Goal: Information Seeking & Learning: Learn about a topic

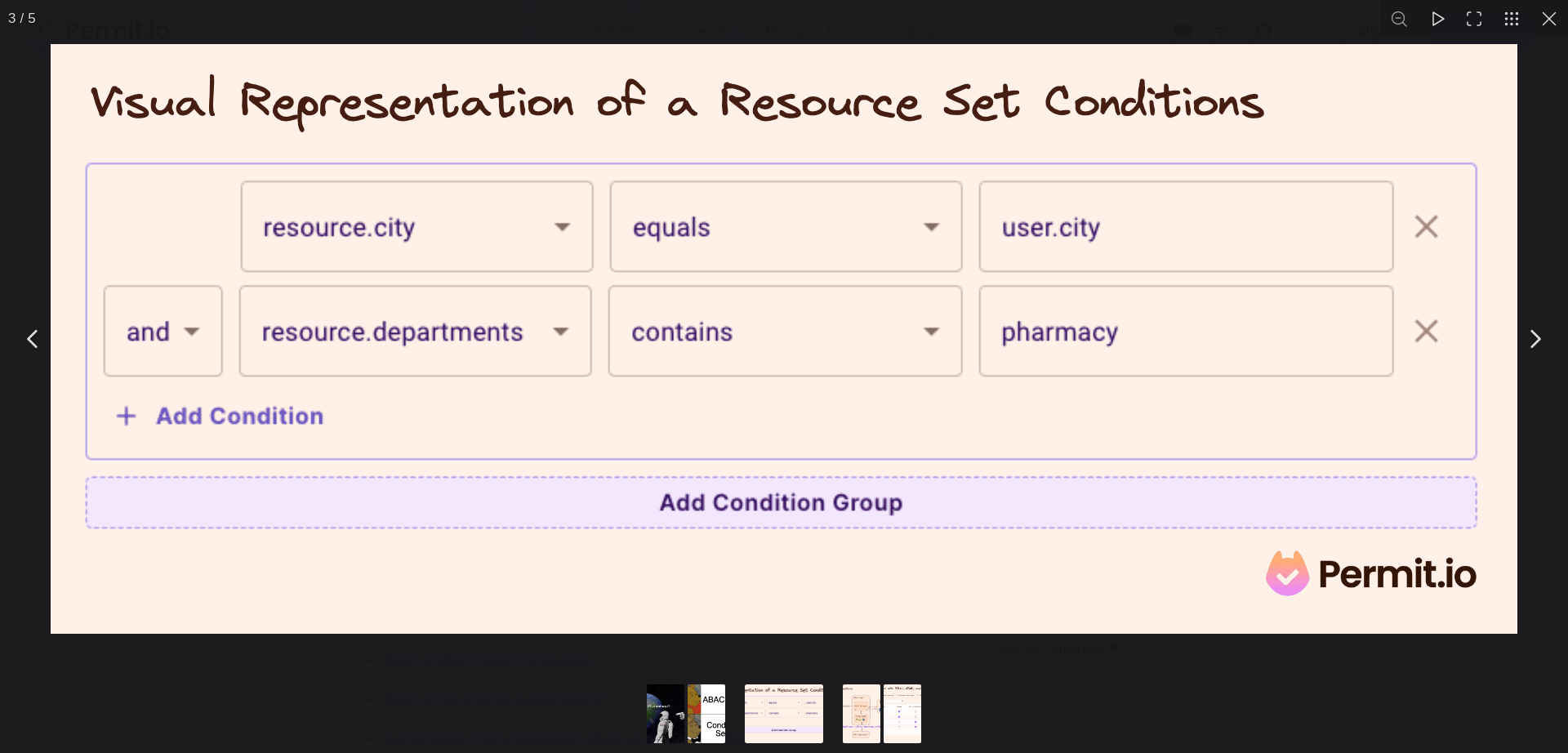
click at [858, 709] on button "Go to slide #4" at bounding box center [861, 713] width 79 height 59
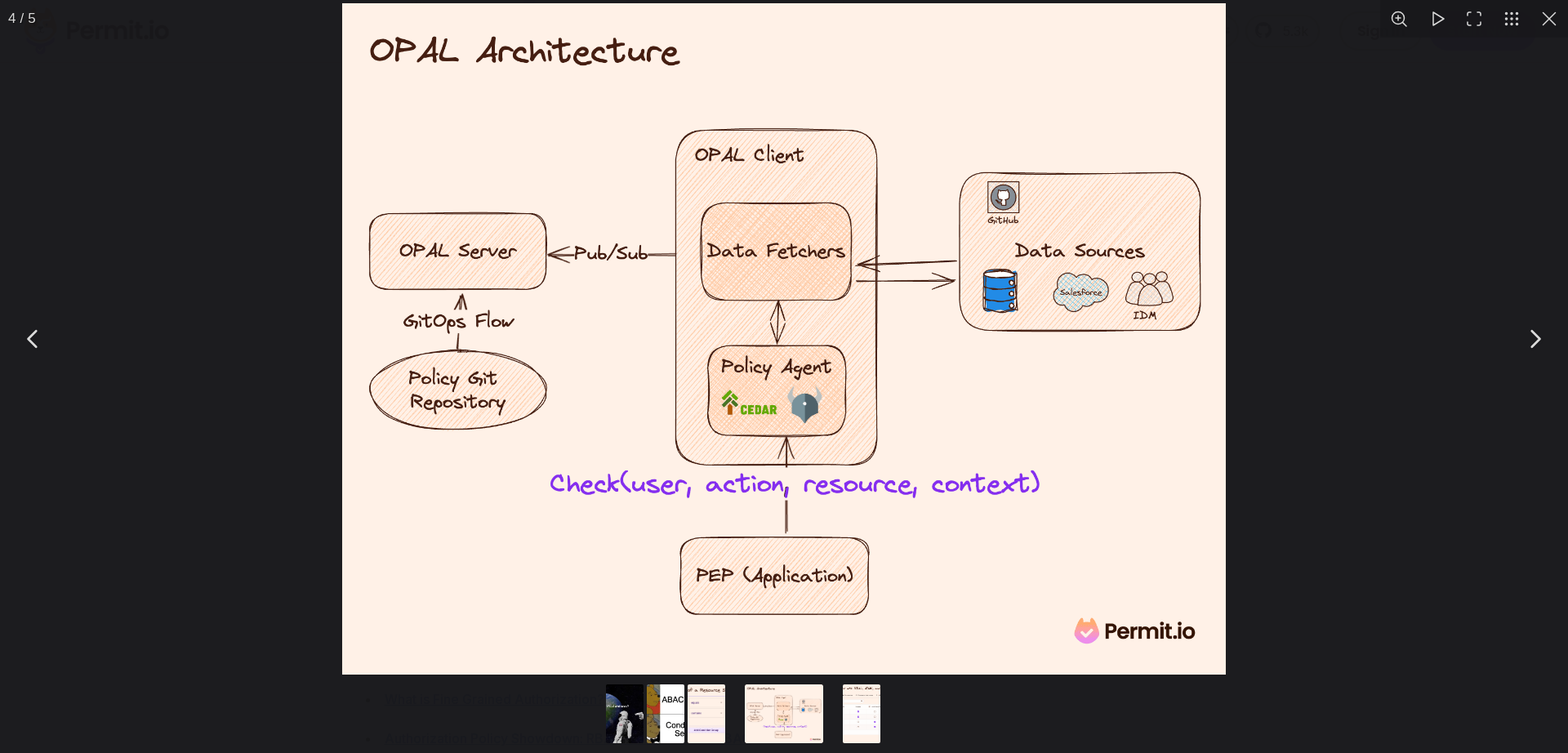
click at [875, 709] on button "Go to slide #5" at bounding box center [861, 713] width 79 height 59
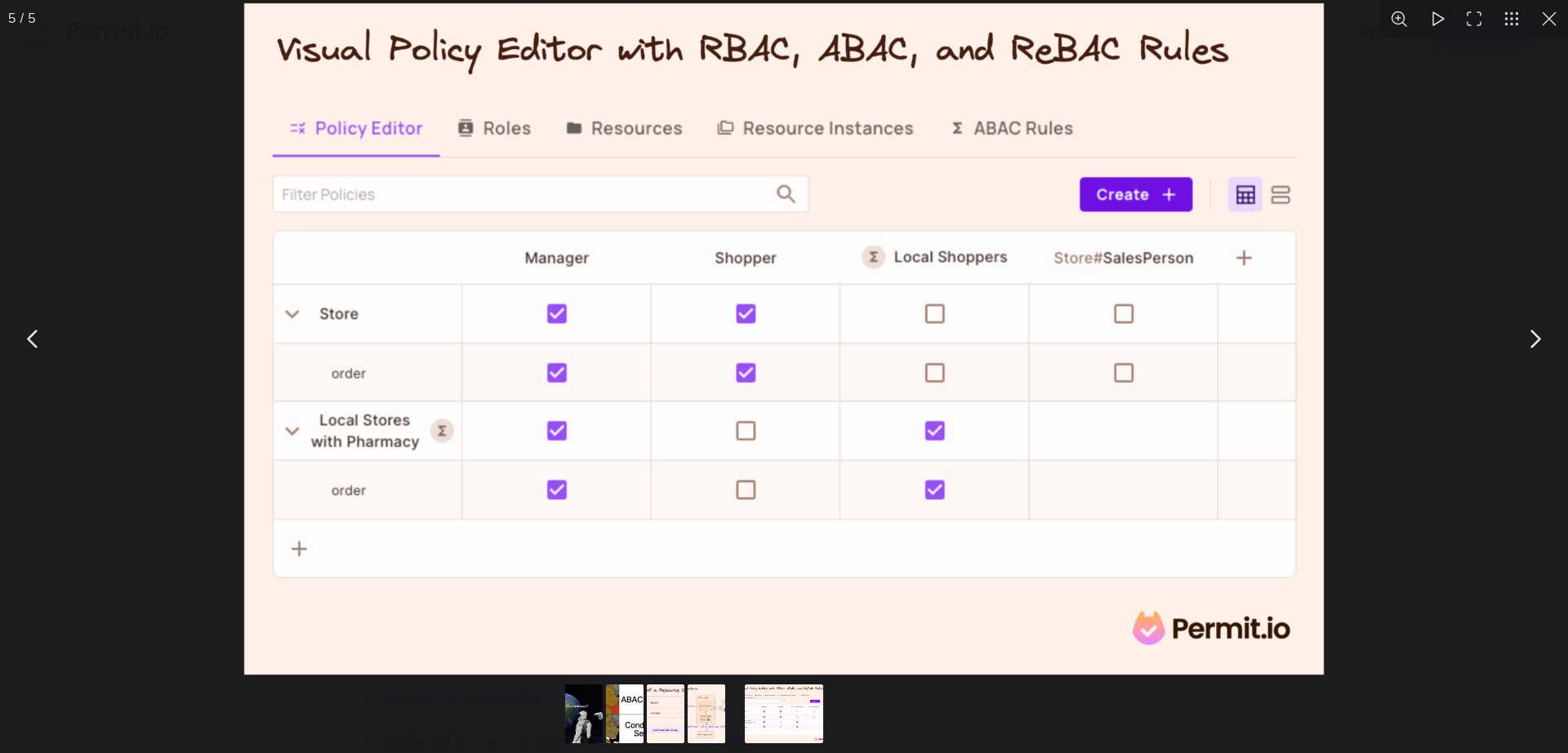
click at [701, 718] on button "Go to slide #4" at bounding box center [706, 713] width 79 height 59
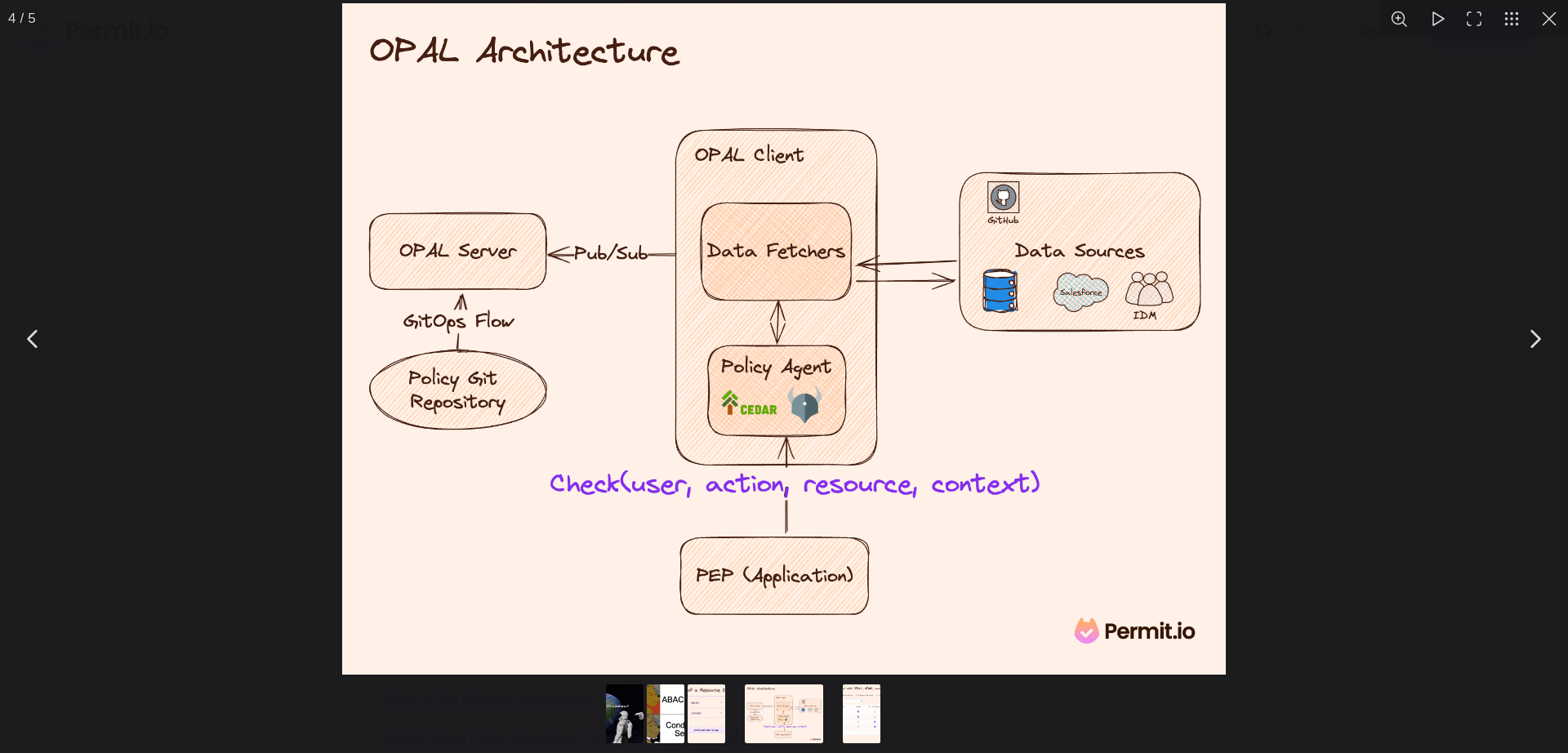
click at [683, 709] on button "Go to slide #2" at bounding box center [665, 713] width 79 height 59
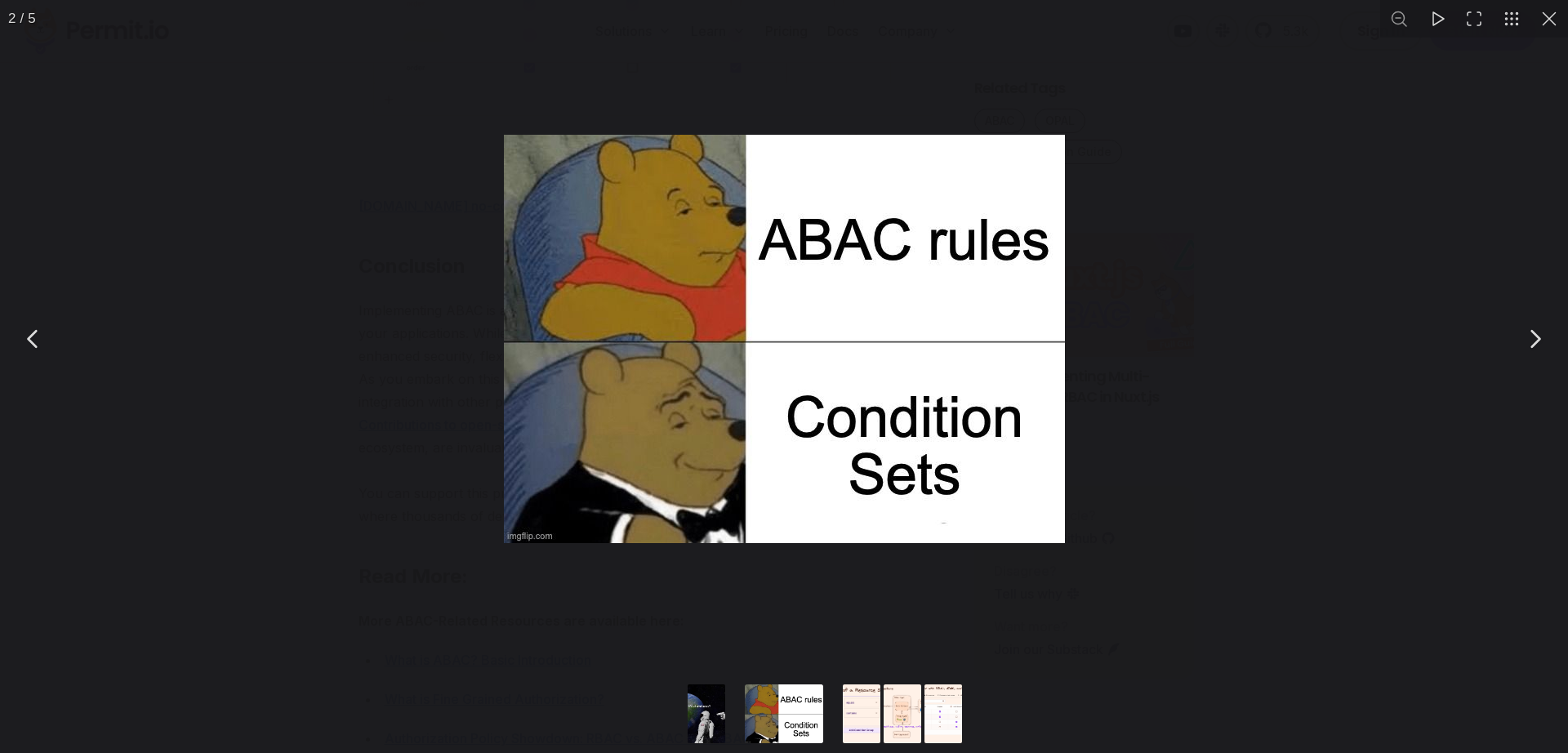
click at [873, 718] on button "Go to slide #3" at bounding box center [861, 713] width 79 height 59
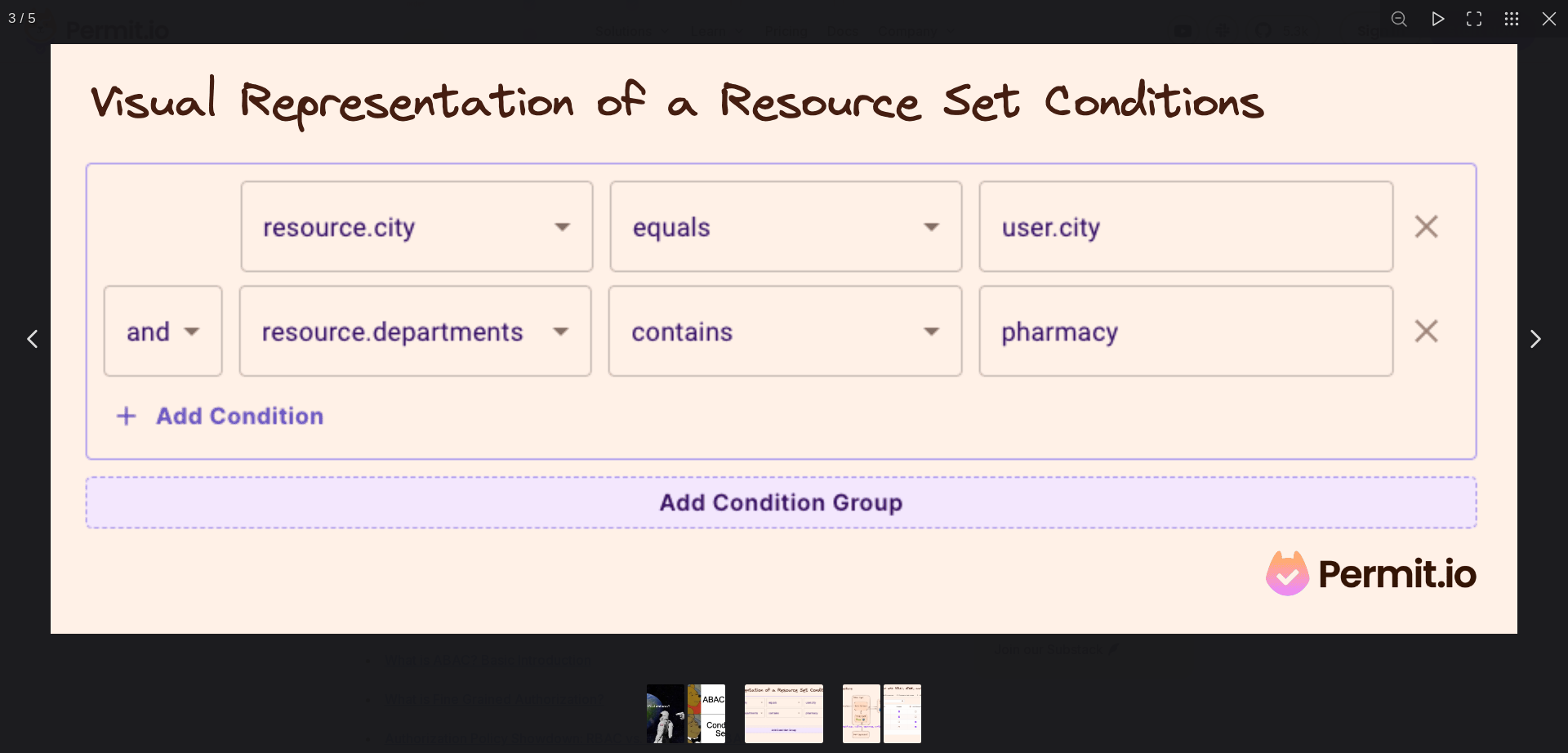
click at [886, 701] on button "Go to slide #5" at bounding box center [902, 713] width 79 height 59
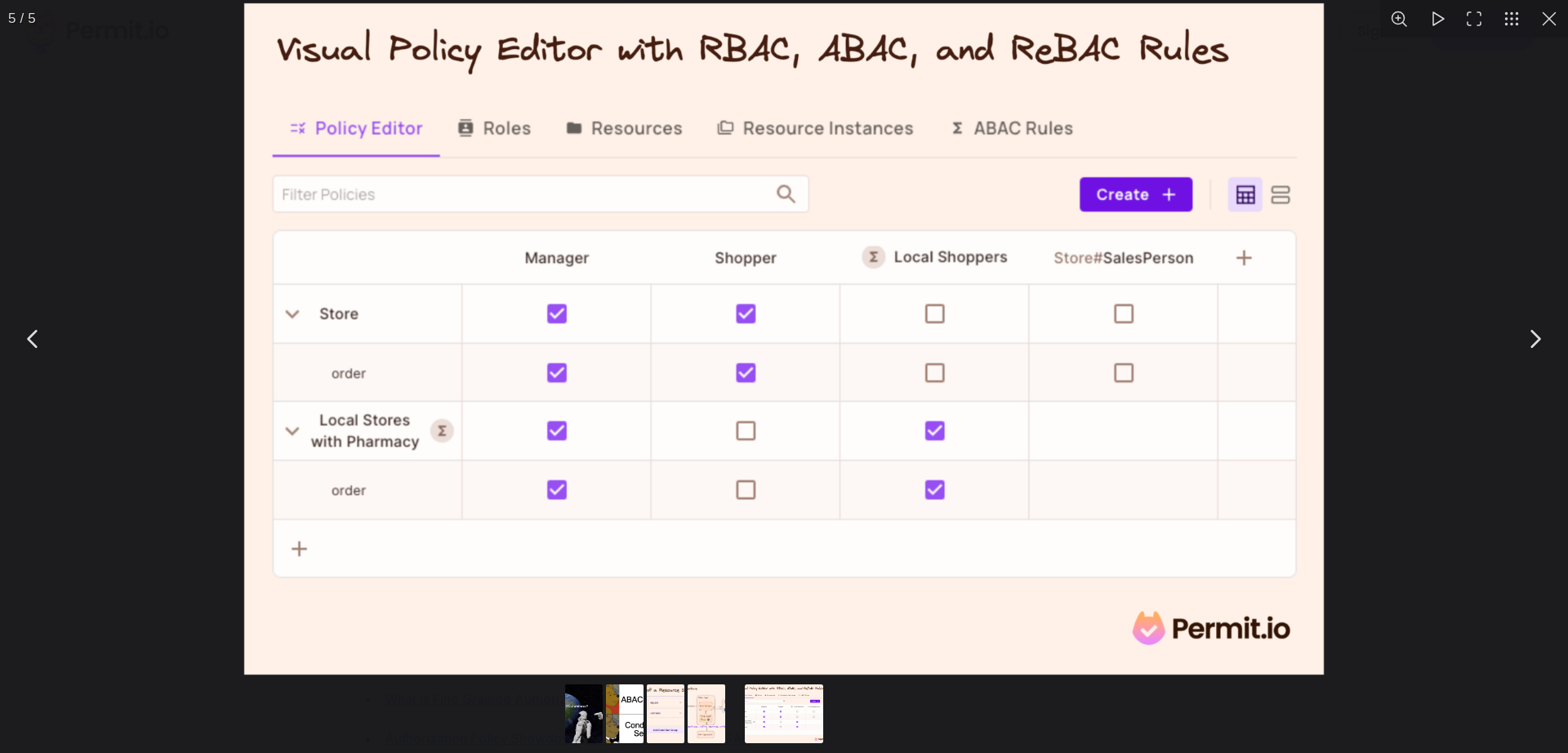
click at [670, 711] on button "Go to slide #3" at bounding box center [665, 713] width 79 height 59
